Goal: Task Accomplishment & Management: Use online tool/utility

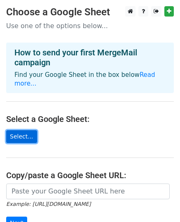
click at [20, 130] on link "Select..." at bounding box center [21, 136] width 31 height 13
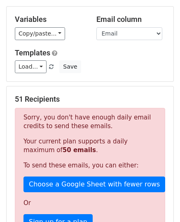
scroll to position [124, 0]
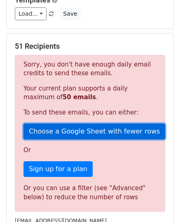
click at [100, 128] on link "Choose a Google Sheet with fewer rows" at bounding box center [95, 131] width 142 height 16
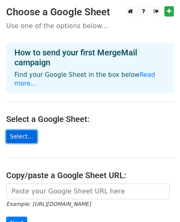
click at [16, 130] on link "Select..." at bounding box center [21, 136] width 31 height 13
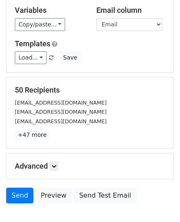
scroll to position [97, 0]
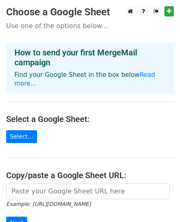
click at [39, 133] on main "Choose a Google Sheet Use one of the options below... How to send your first Me…" at bounding box center [90, 139] width 180 height 267
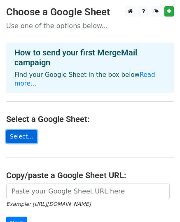
click at [26, 130] on link "Select..." at bounding box center [21, 136] width 31 height 13
click at [25, 130] on link "Select..." at bounding box center [21, 136] width 31 height 13
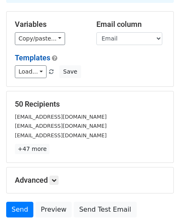
scroll to position [83, 0]
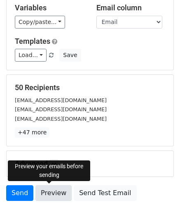
click at [38, 196] on link "Preview" at bounding box center [54, 193] width 36 height 16
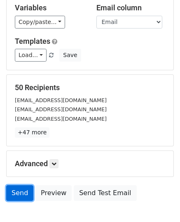
click at [17, 189] on link "Send" at bounding box center [19, 193] width 27 height 16
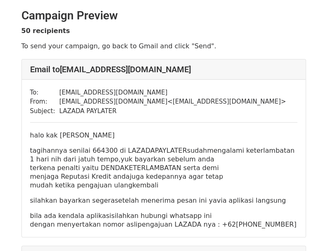
scroll to position [41, 0]
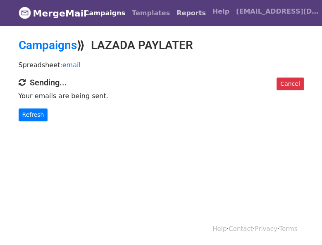
click at [173, 20] on link "Reports" at bounding box center [191, 13] width 36 height 17
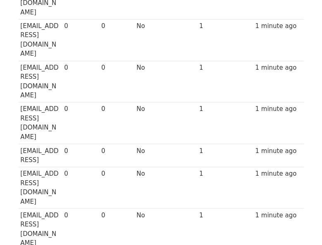
scroll to position [330, 0]
